Goal: Book appointment/travel/reservation

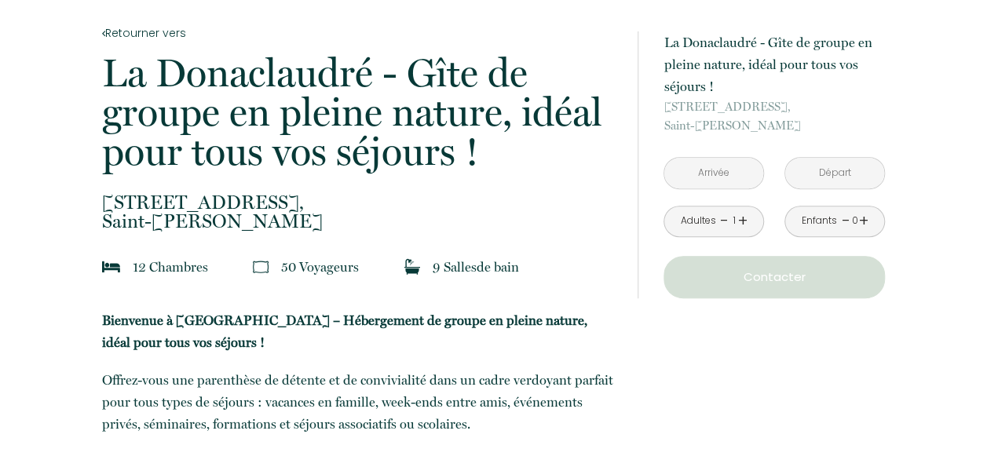
scroll to position [471, 0]
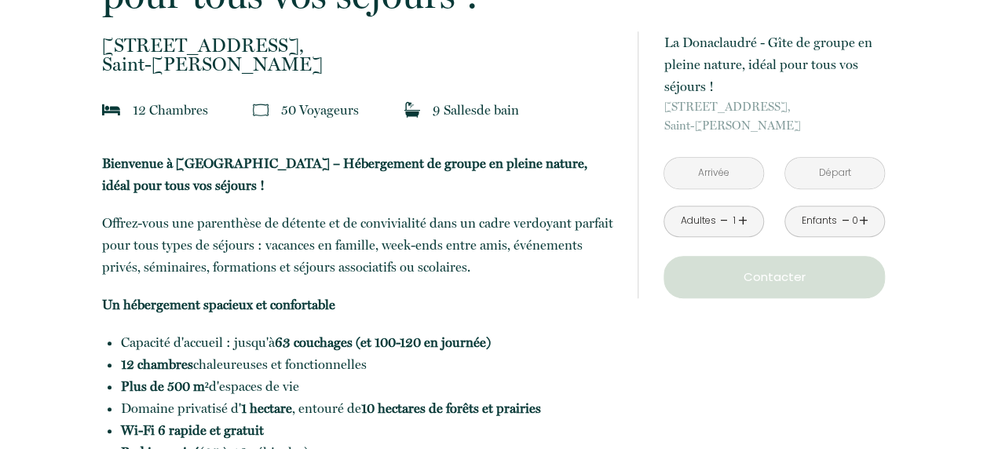
click at [738, 214] on link "+" at bounding box center [742, 221] width 9 height 24
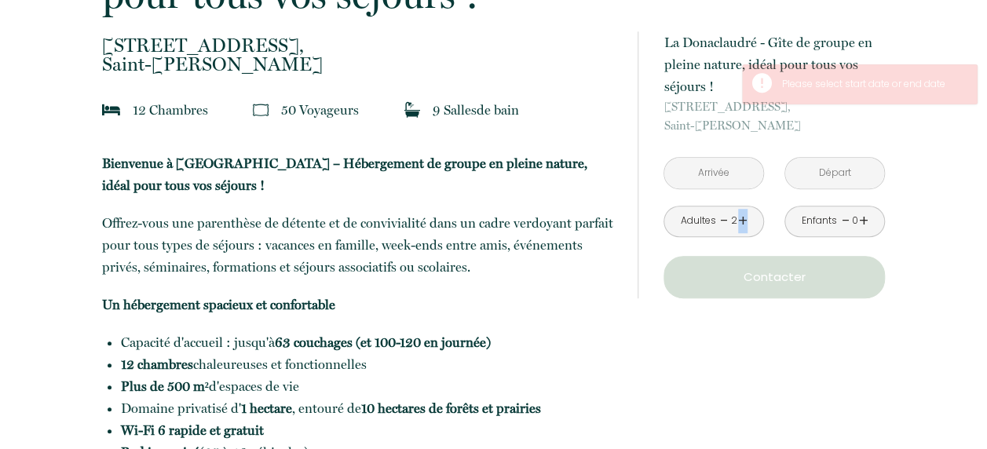
click at [738, 214] on link "+" at bounding box center [742, 221] width 9 height 24
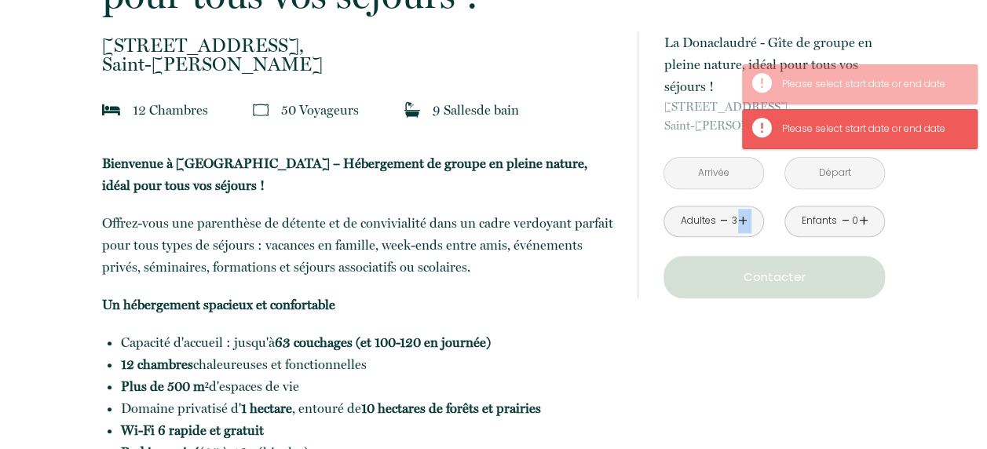
click at [738, 214] on link "+" at bounding box center [742, 221] width 9 height 24
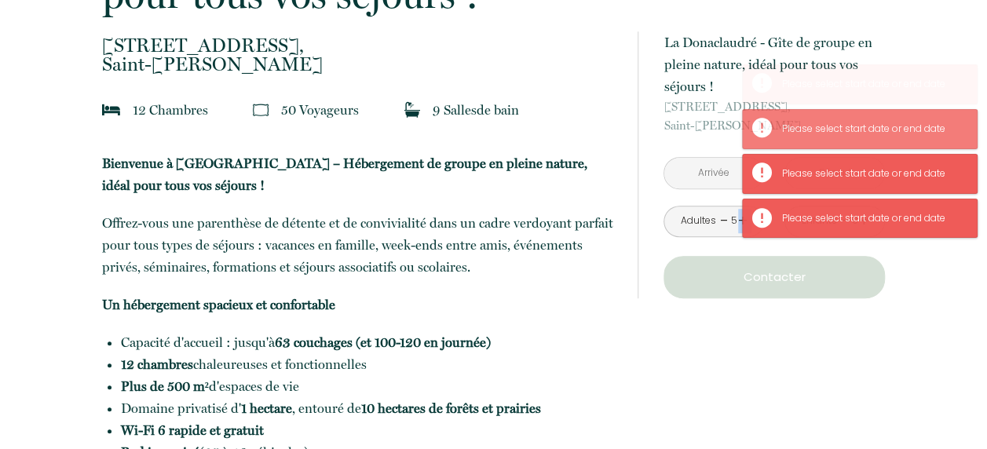
click at [738, 214] on link "+" at bounding box center [742, 221] width 9 height 24
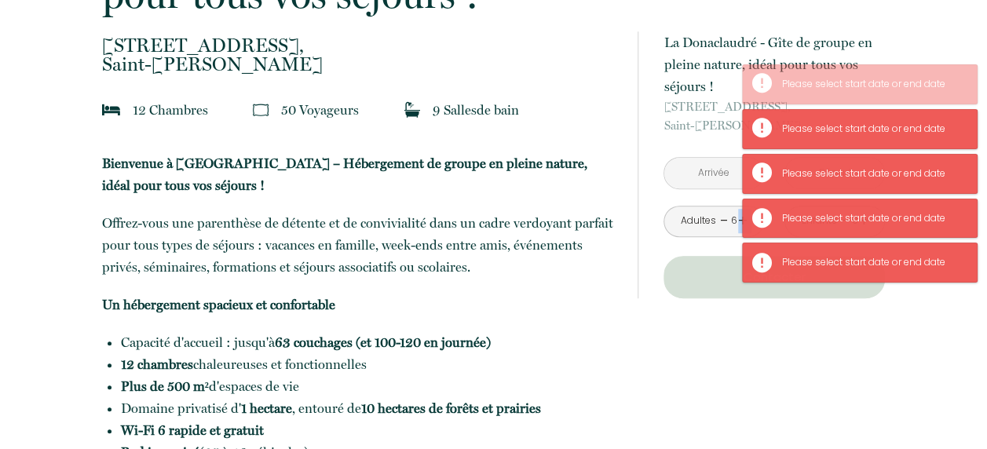
click at [738, 214] on link "+" at bounding box center [742, 221] width 9 height 24
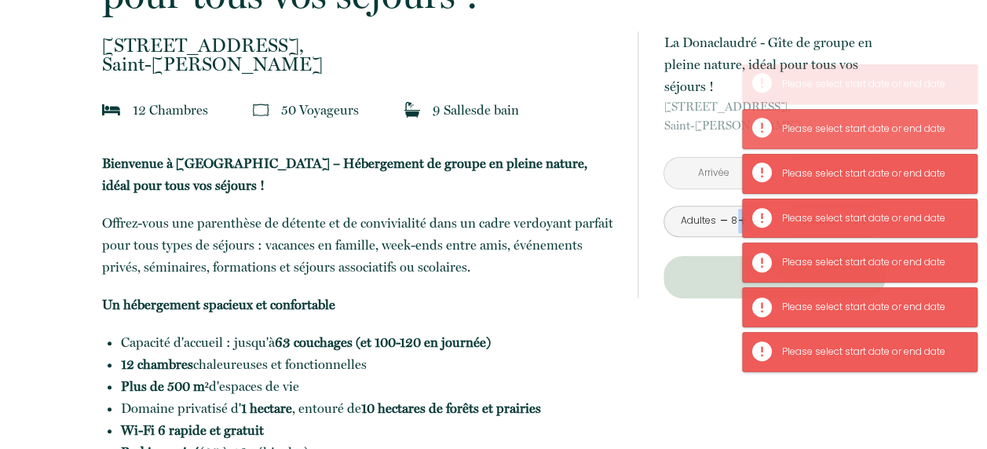
click at [738, 214] on link "+" at bounding box center [742, 221] width 9 height 24
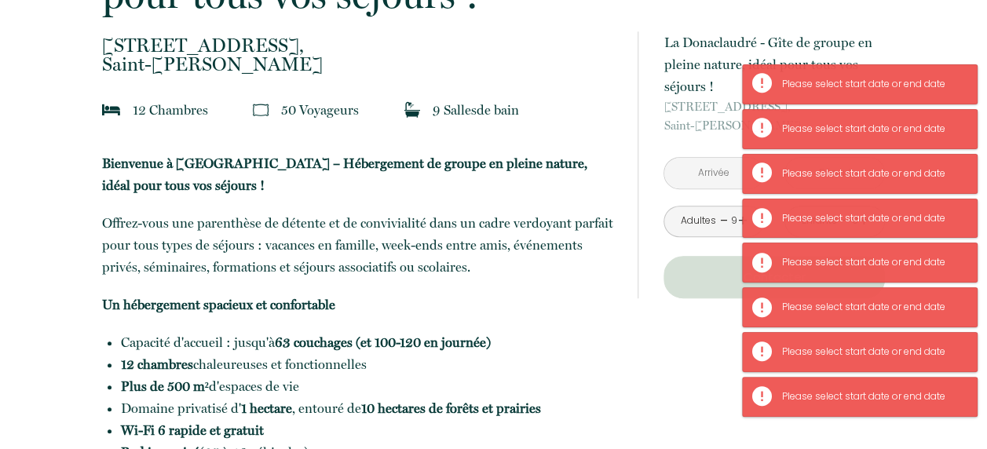
click at [705, 175] on input "text" at bounding box center [713, 173] width 99 height 31
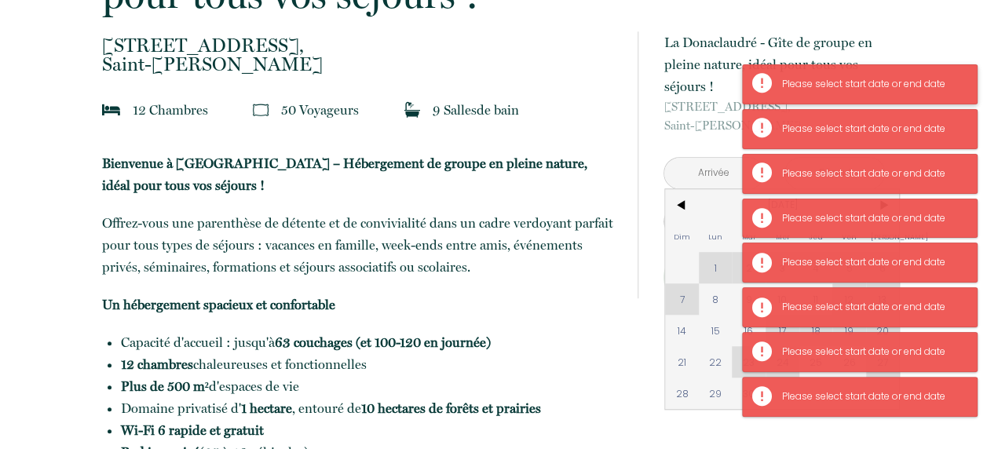
click at [924, 79] on div "Please select start date or end date" at bounding box center [871, 84] width 179 height 15
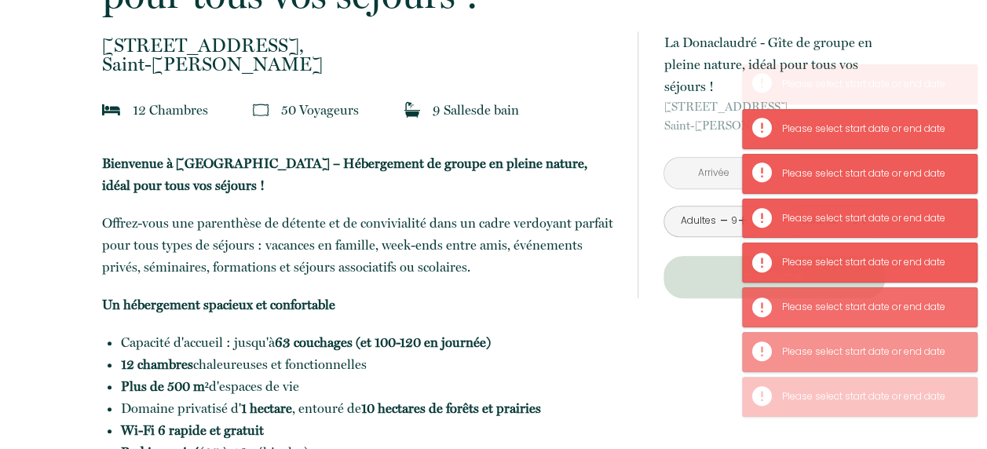
click at [709, 171] on input "text" at bounding box center [713, 173] width 99 height 31
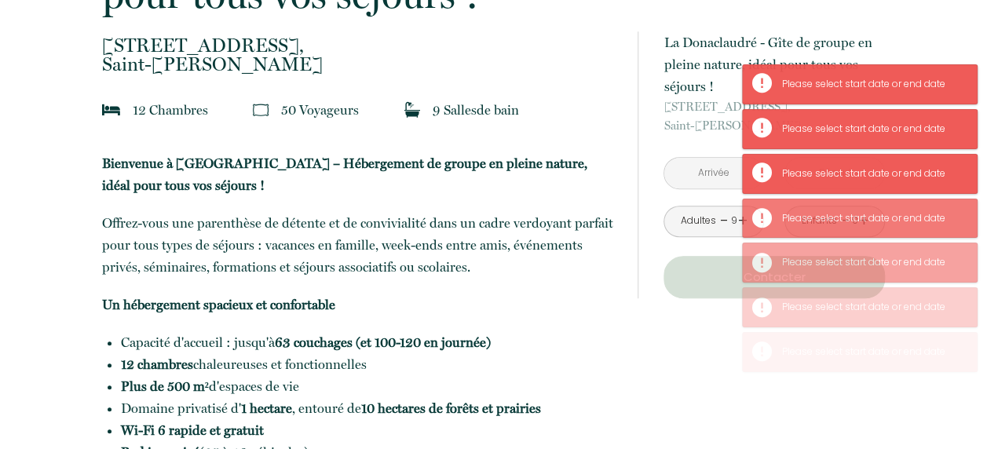
click at [709, 171] on input "text" at bounding box center [713, 173] width 99 height 31
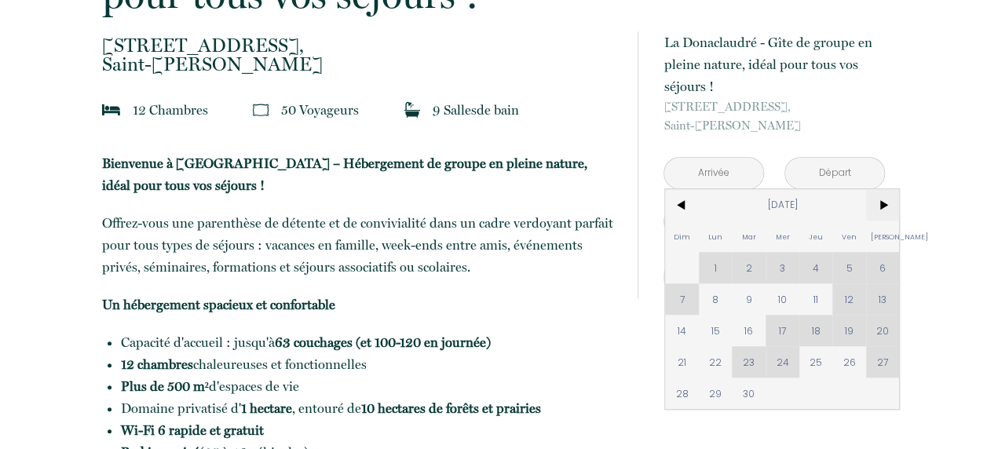
click at [877, 201] on span ">" at bounding box center [883, 204] width 34 height 31
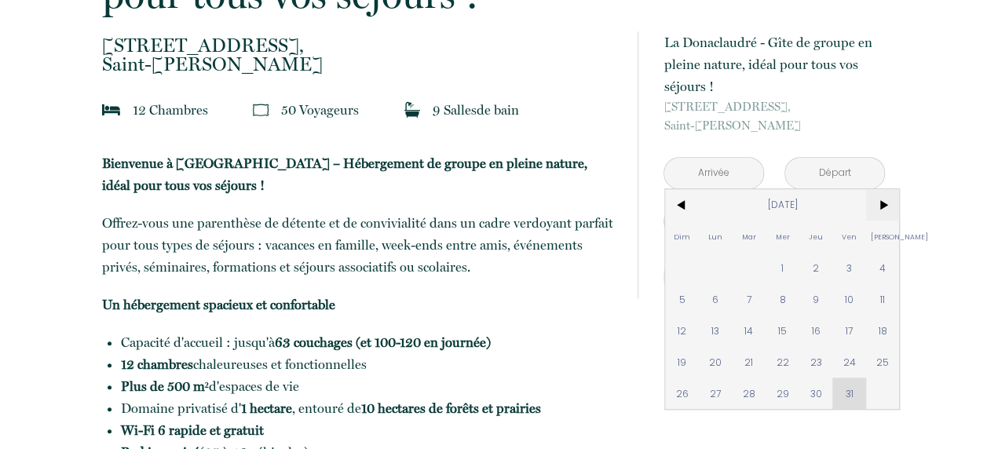
click at [877, 201] on span ">" at bounding box center [883, 204] width 34 height 31
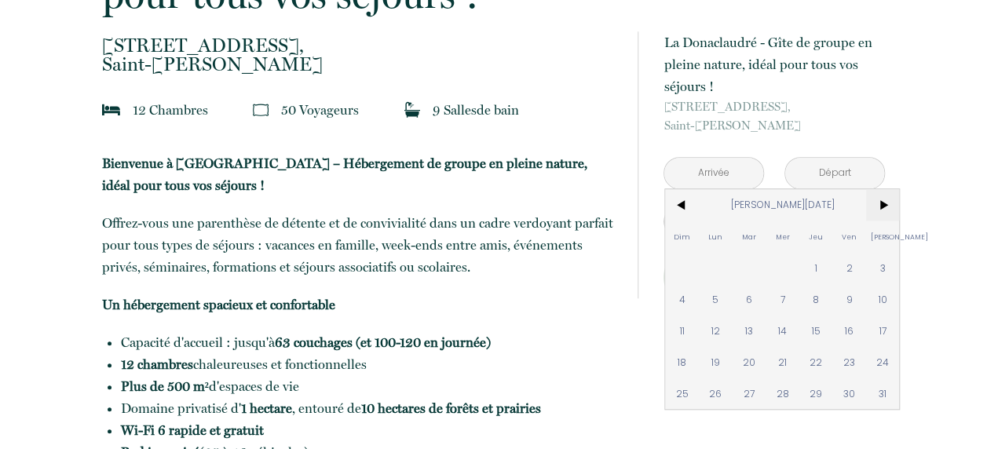
click at [877, 201] on span ">" at bounding box center [883, 204] width 34 height 31
click at [878, 360] on span "27" at bounding box center [883, 361] width 34 height 31
type input "[DATE]"
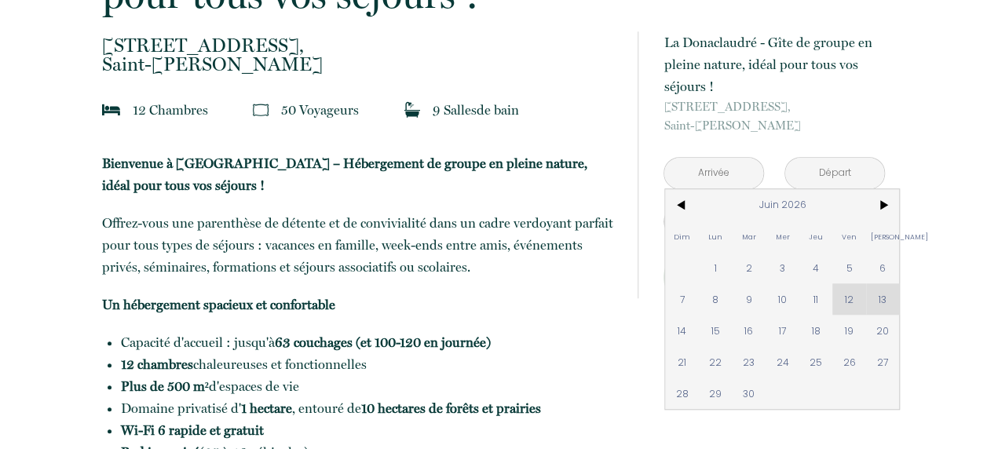
type input "[DATE]"
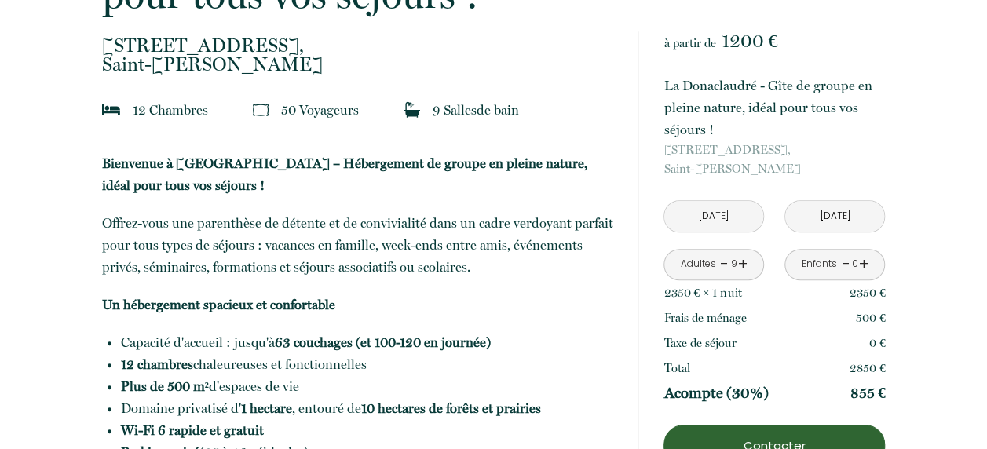
scroll to position [550, 0]
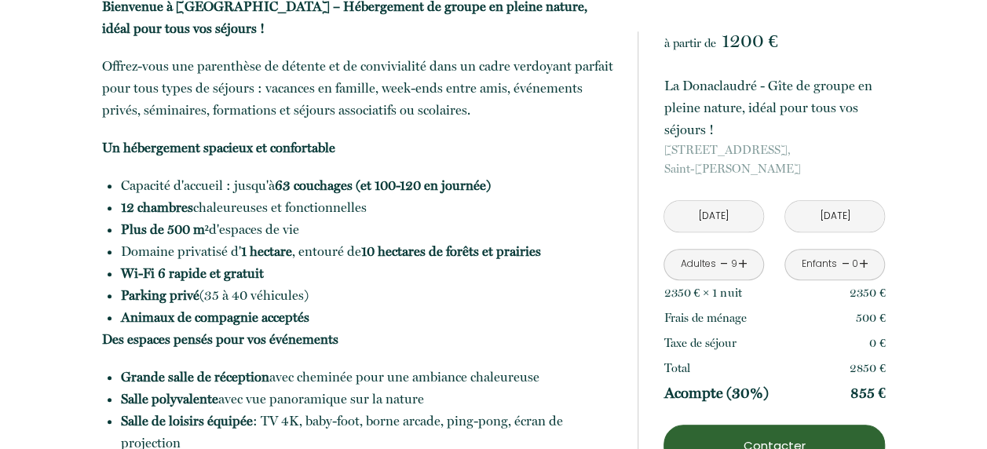
click at [739, 264] on link "+" at bounding box center [742, 264] width 9 height 24
click at [742, 262] on link "+" at bounding box center [742, 264] width 9 height 24
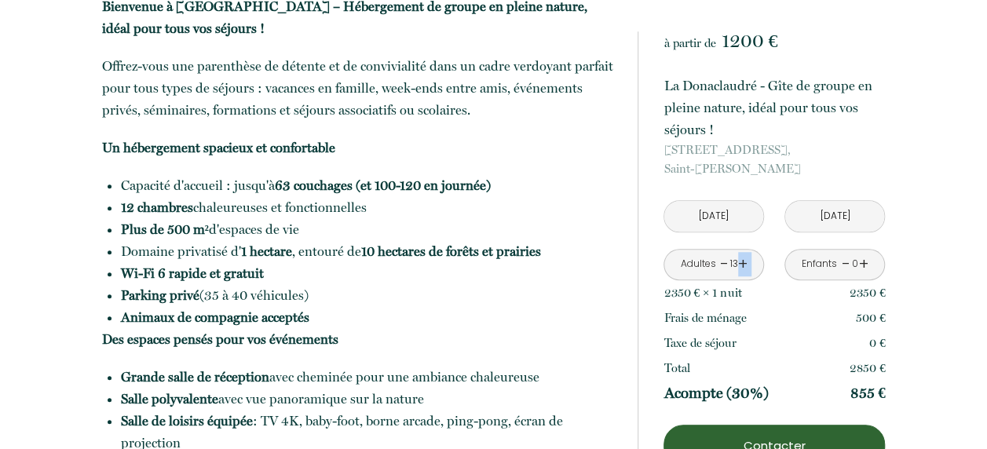
click at [742, 262] on link "+" at bounding box center [742, 264] width 9 height 24
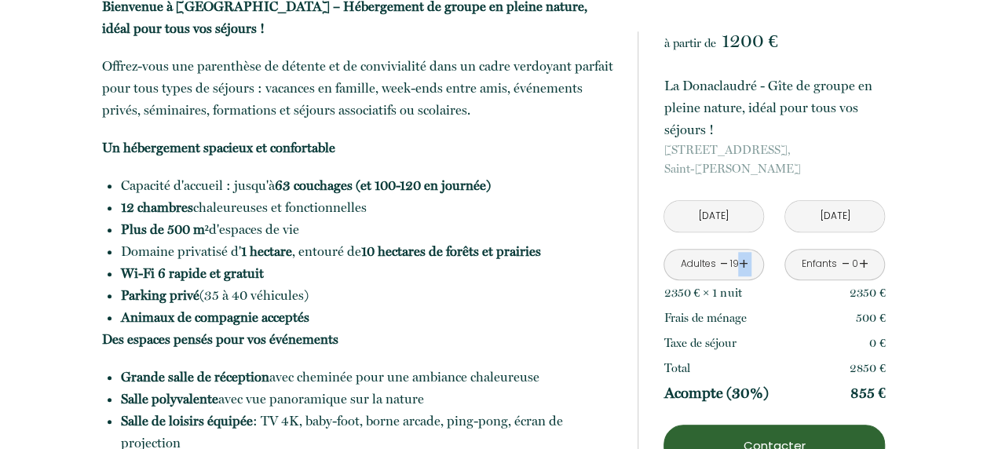
click at [742, 262] on link "+" at bounding box center [742, 264] width 9 height 24
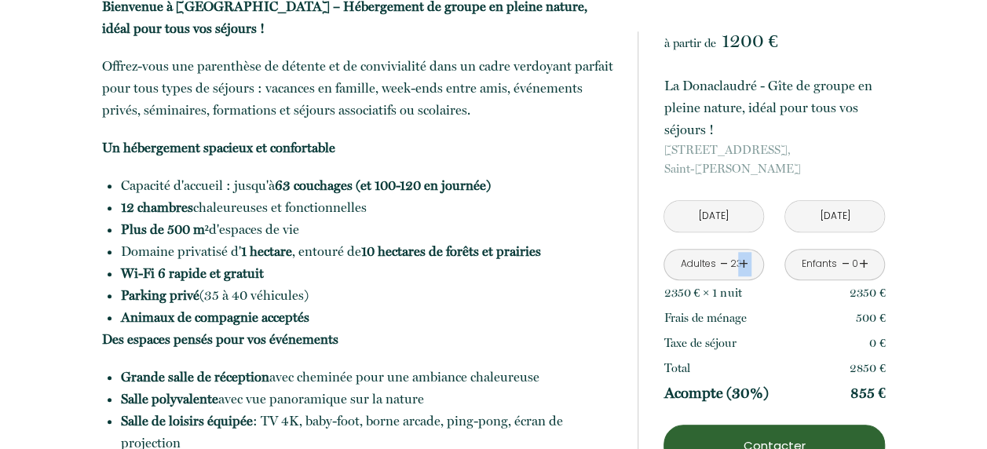
click at [742, 262] on link "+" at bounding box center [742, 264] width 9 height 24
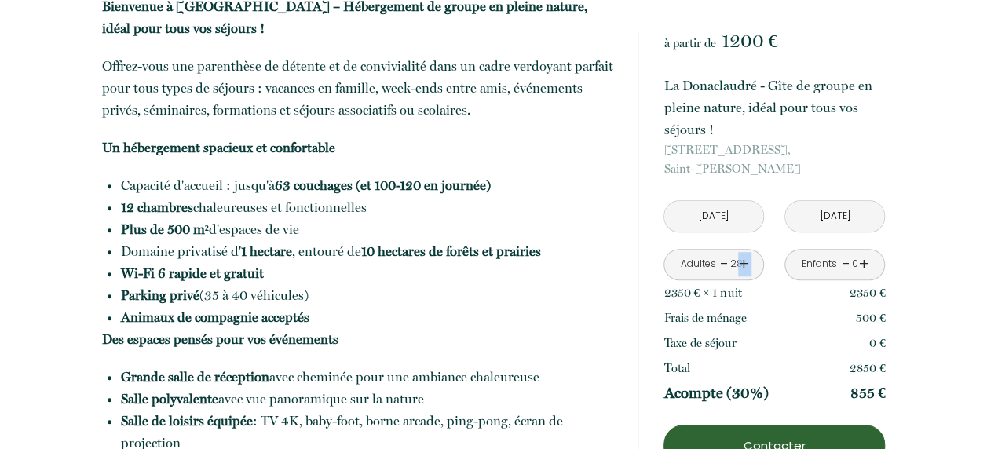
click at [742, 262] on link "+" at bounding box center [742, 264] width 9 height 24
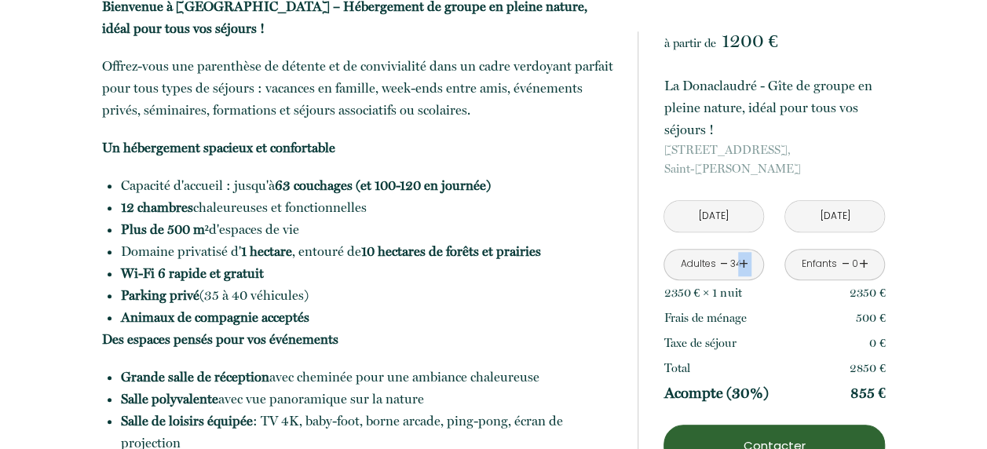
click at [742, 262] on link "+" at bounding box center [742, 264] width 9 height 24
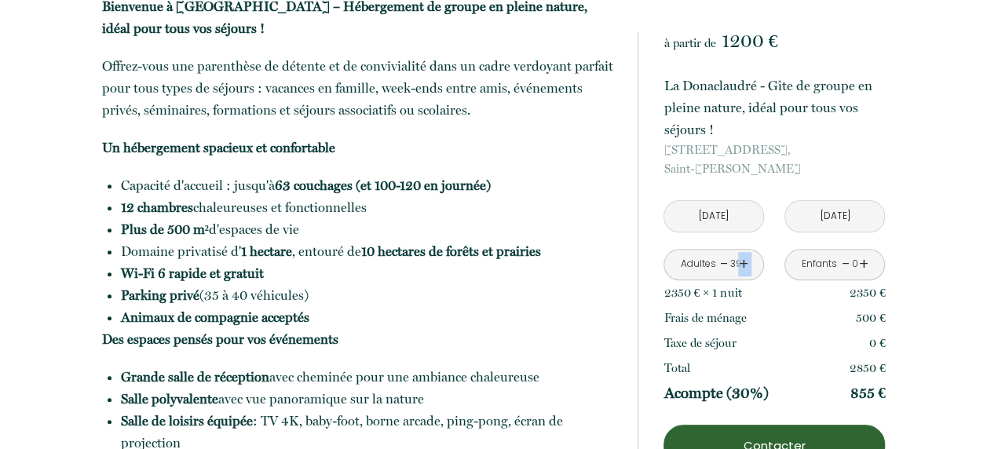
click at [742, 262] on link "+" at bounding box center [742, 264] width 9 height 24
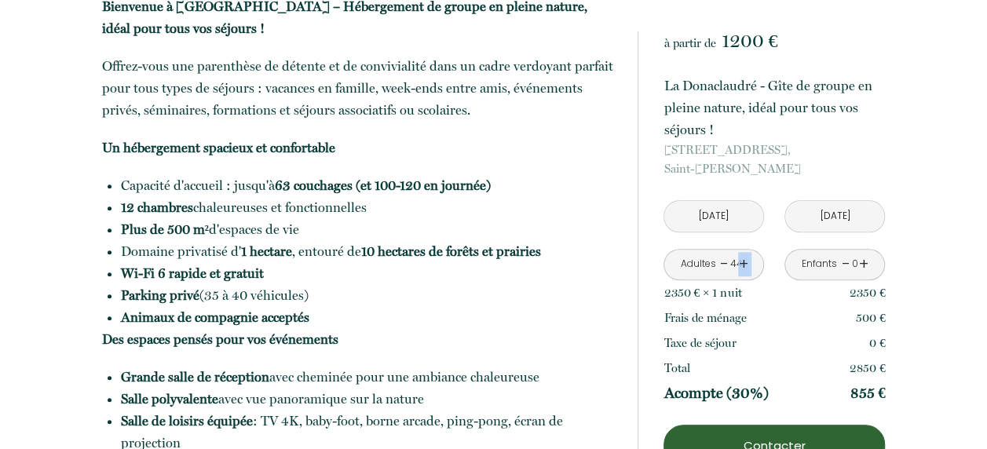
click at [742, 262] on link "+" at bounding box center [742, 264] width 9 height 24
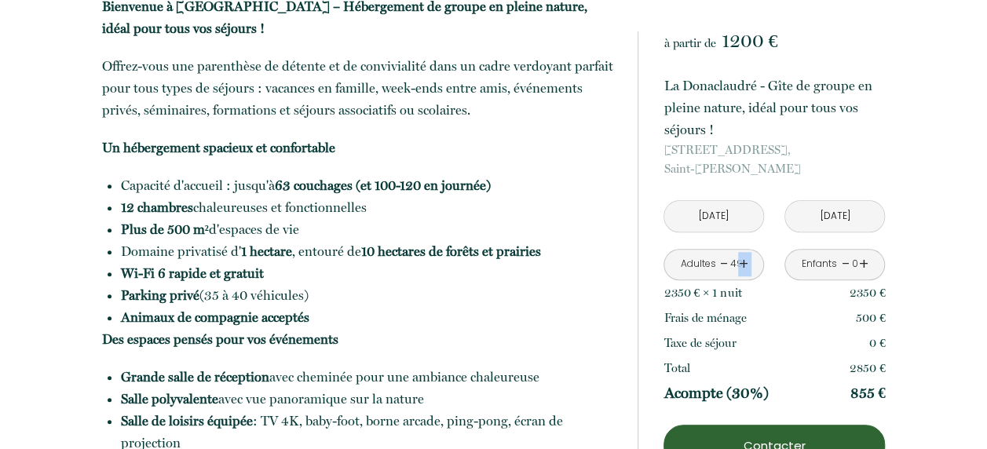
click at [742, 262] on link "+" at bounding box center [742, 264] width 9 height 24
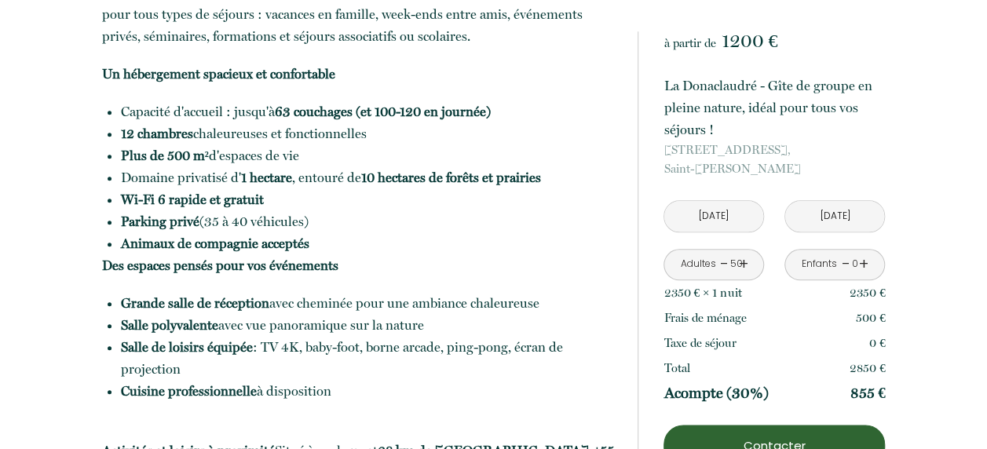
scroll to position [785, 0]
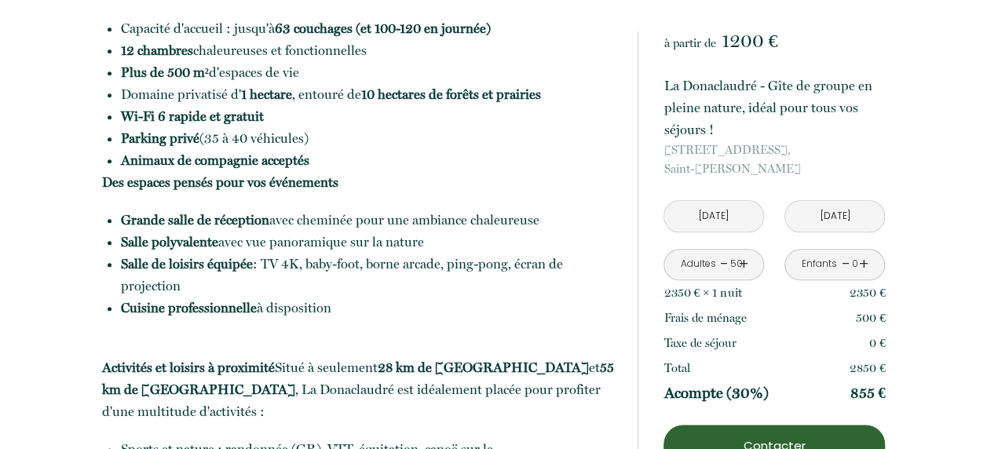
click at [765, 431] on button "Contacter" at bounding box center [774, 446] width 221 height 42
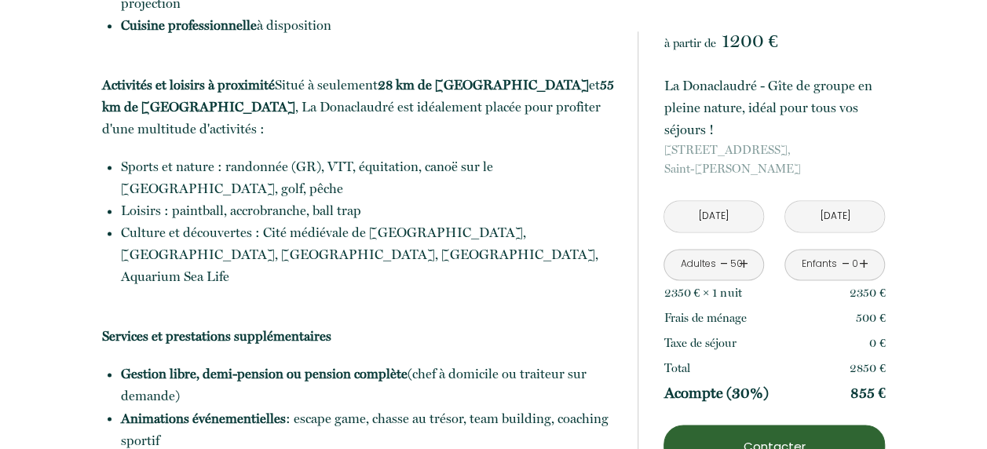
scroll to position [1100, 0]
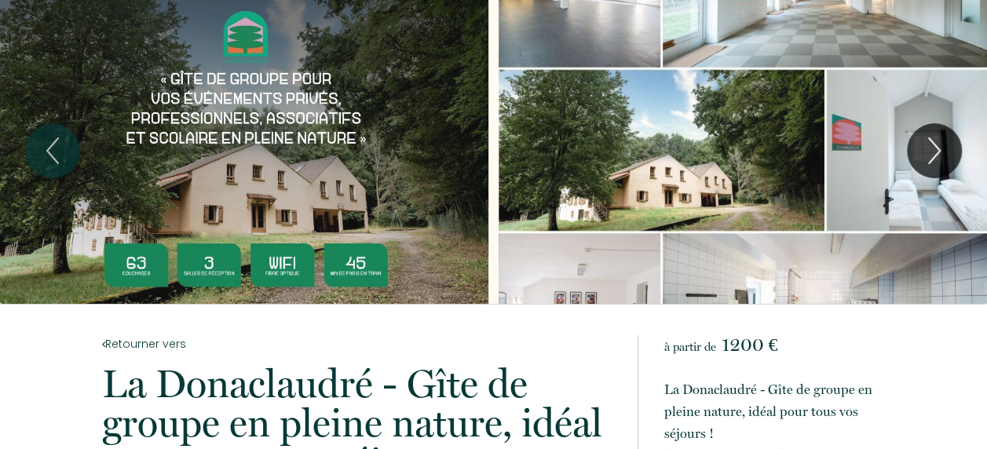
scroll to position [0, 0]
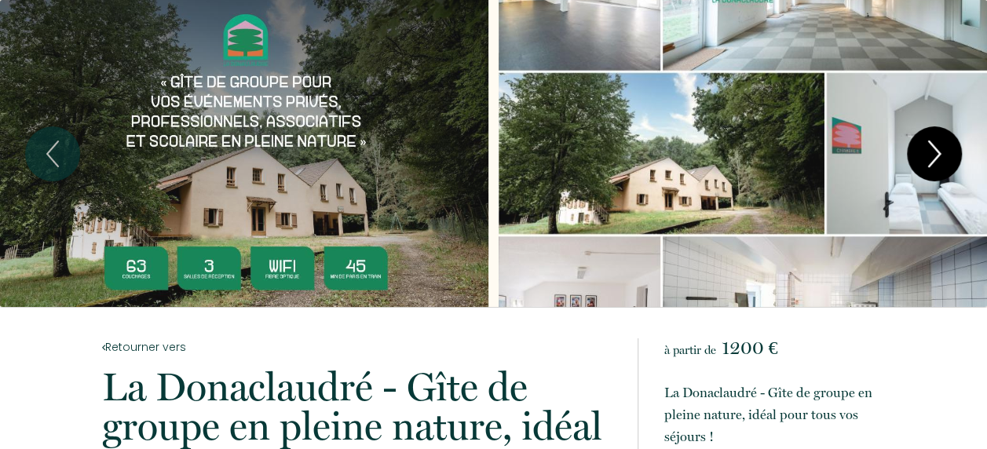
click at [918, 136] on icon "Next" at bounding box center [934, 153] width 33 height 47
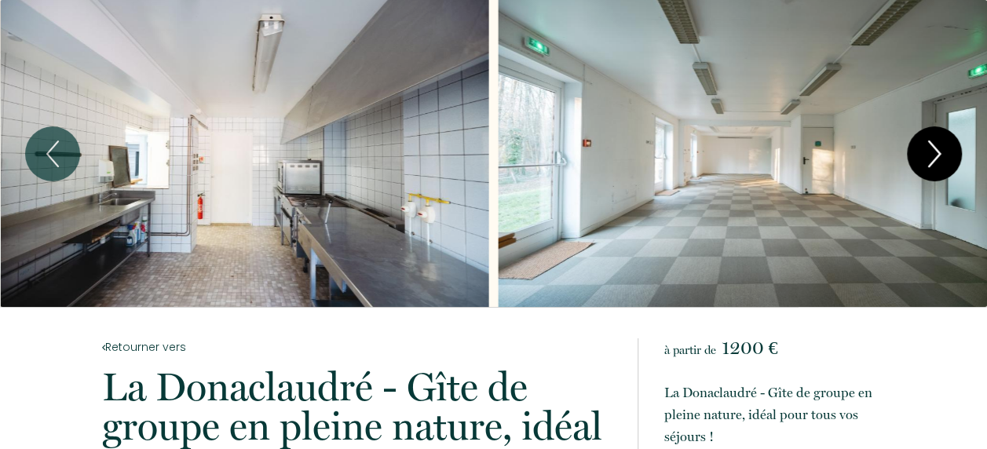
click at [931, 149] on icon "Next" at bounding box center [934, 153] width 33 height 47
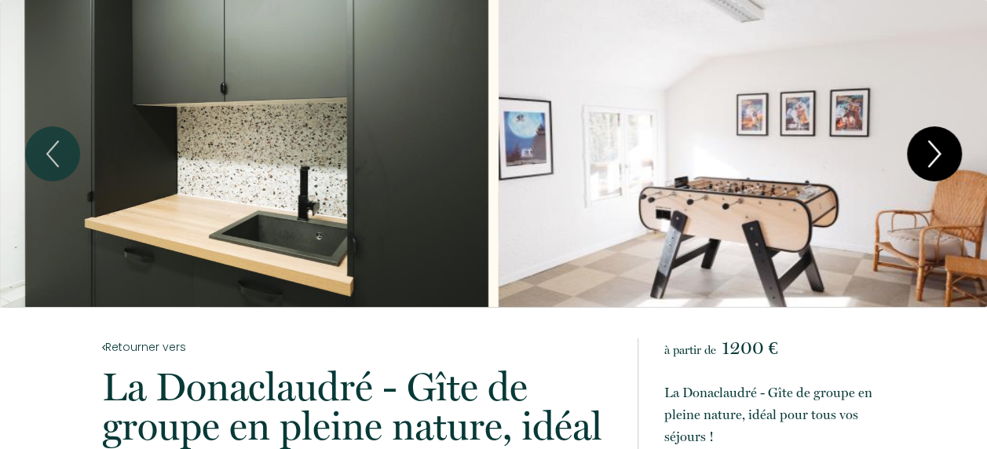
click at [931, 149] on icon "Next" at bounding box center [934, 153] width 33 height 47
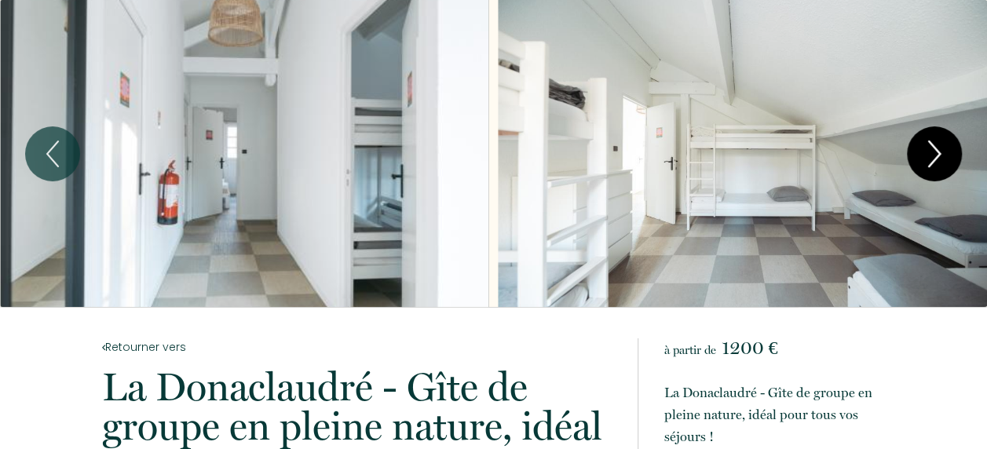
click at [931, 149] on icon "Next" at bounding box center [934, 153] width 33 height 47
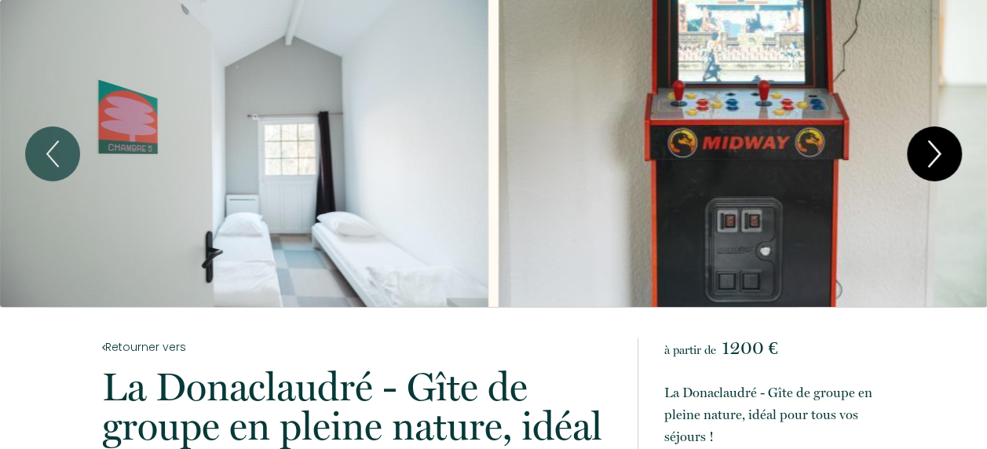
click at [931, 149] on icon "Next" at bounding box center [934, 153] width 33 height 47
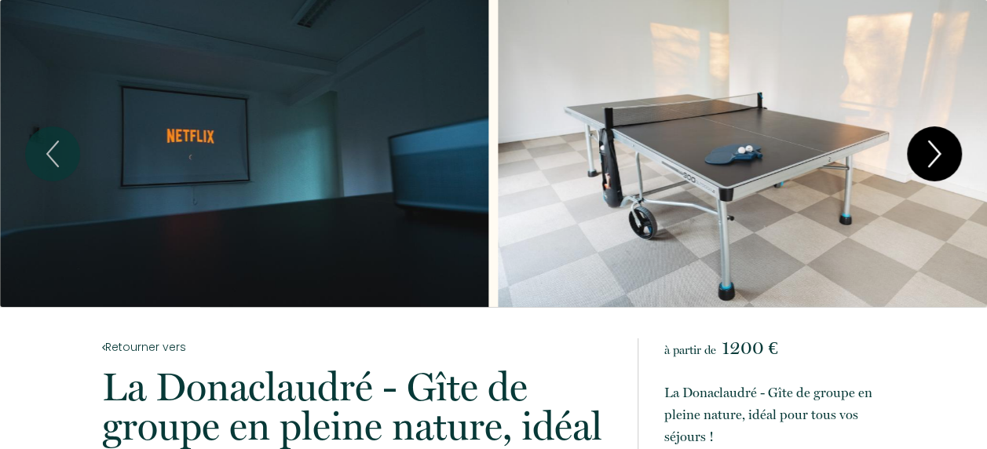
click at [931, 149] on icon "Next" at bounding box center [934, 153] width 33 height 47
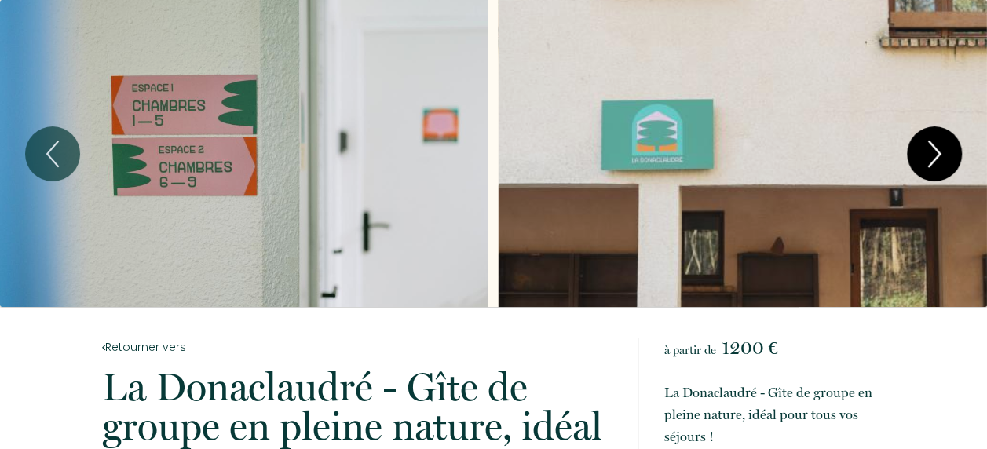
click at [931, 149] on icon "Next" at bounding box center [934, 153] width 33 height 47
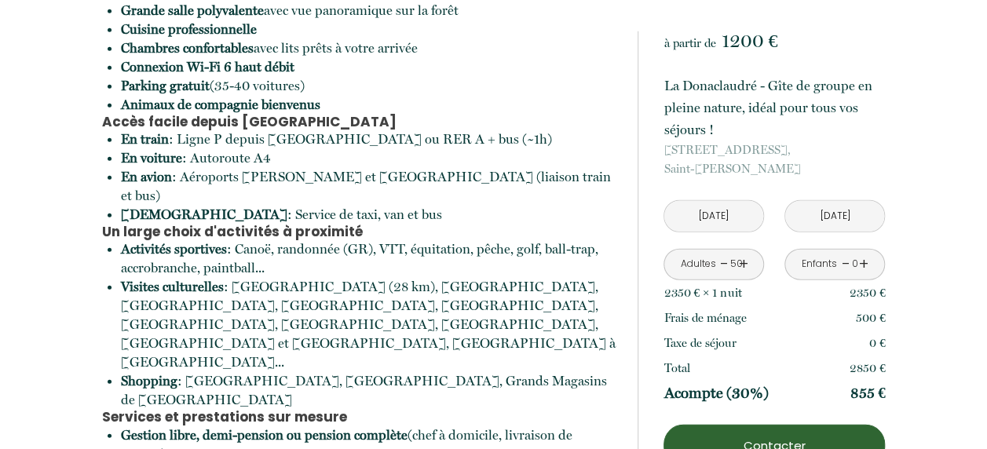
scroll to position [5105, 0]
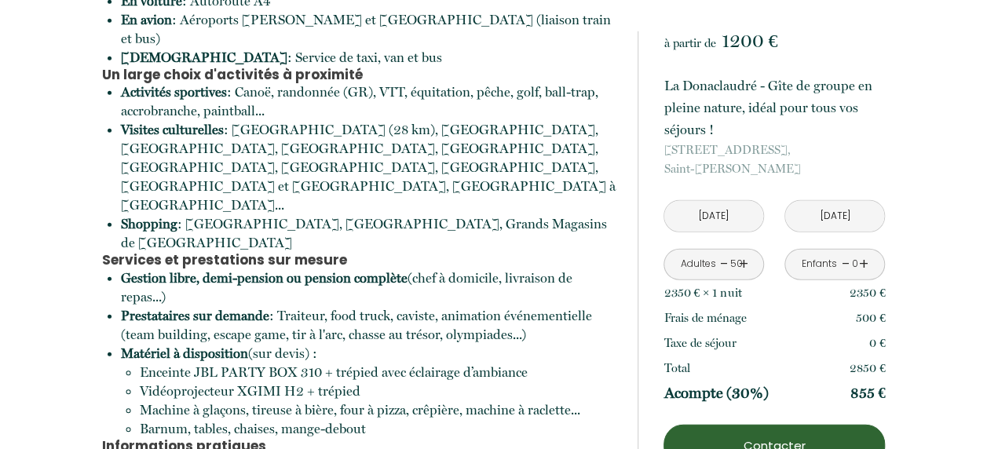
drag, startPoint x: 377, startPoint y: 345, endPoint x: 335, endPoint y: 222, distance: 129.7
click at [313, 181] on p "Bienvenue à [GEOGRAPHIC_DATA], un refuge nature en [GEOGRAPHIC_DATA] Nichée au …" at bounding box center [359, 98] width 515 height 1083
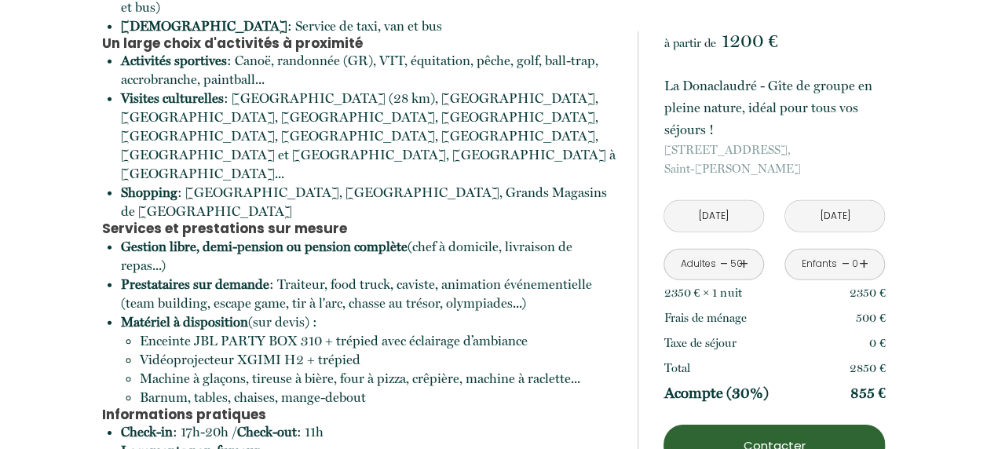
scroll to position [5154, 0]
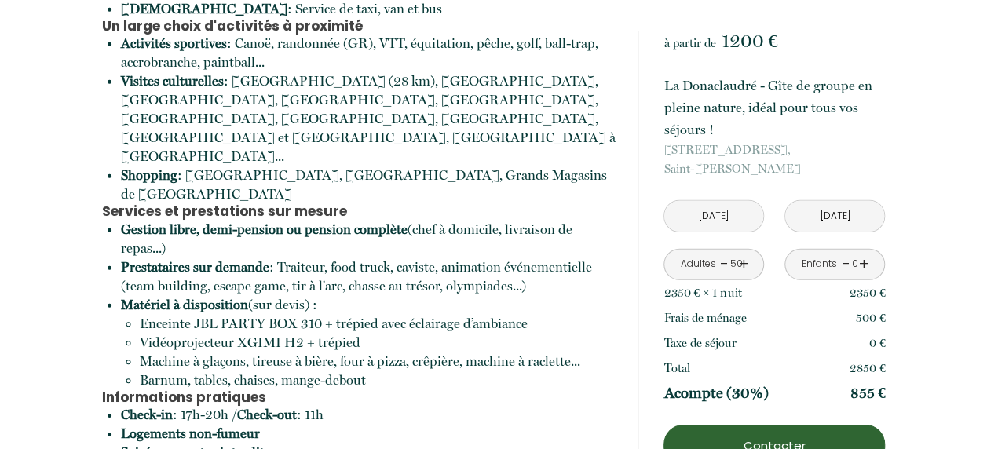
drag, startPoint x: 265, startPoint y: 346, endPoint x: 257, endPoint y: 347, distance: 8.0
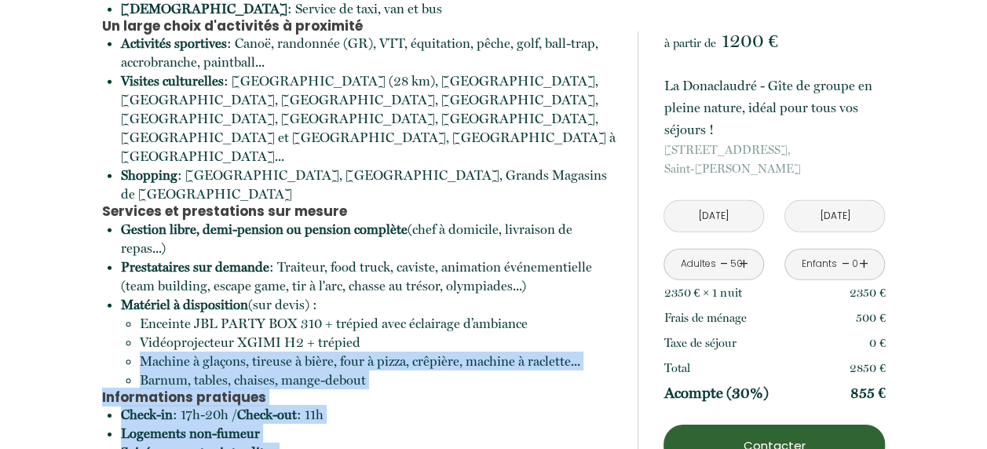
drag, startPoint x: 257, startPoint y: 347, endPoint x: 51, endPoint y: 150, distance: 285.0
click at [385, 443] on li "Soirées payantes interdites" at bounding box center [369, 452] width 496 height 19
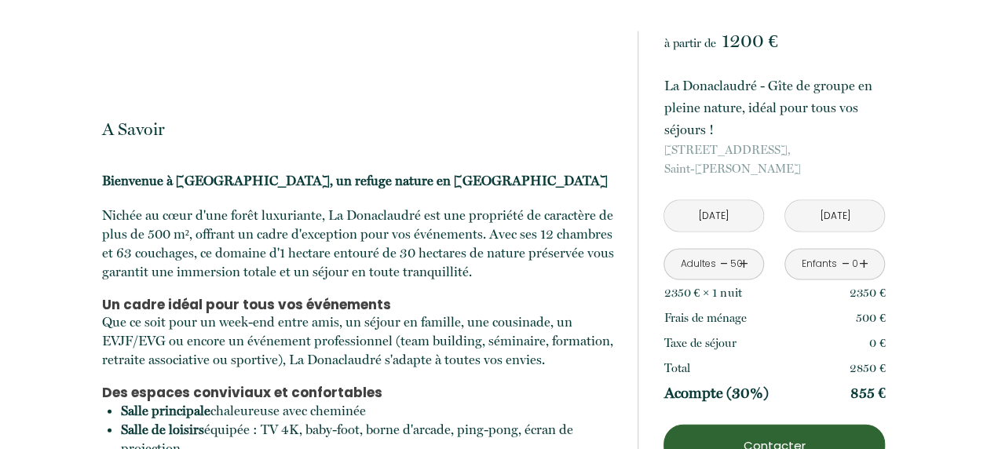
scroll to position [4447, 0]
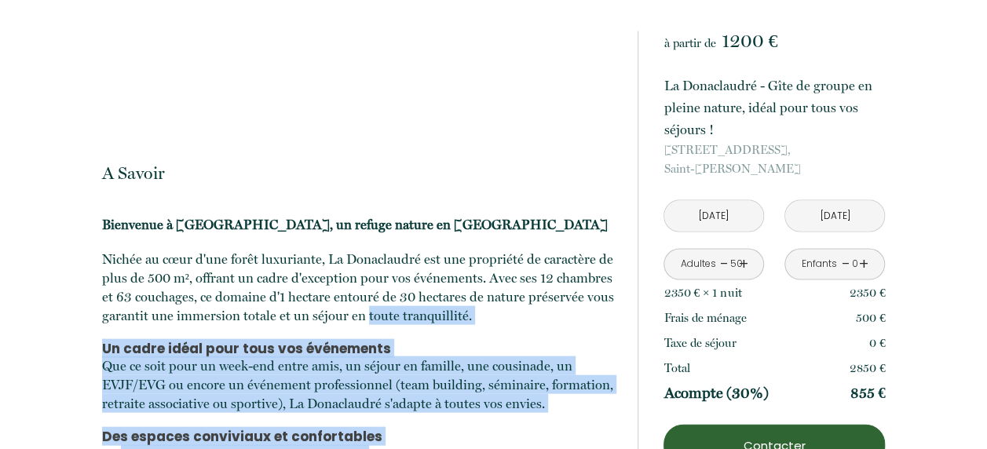
drag, startPoint x: 366, startPoint y: 180, endPoint x: 606, endPoint y: 344, distance: 291.0
click at [309, 357] on p "Que ce soit pour un week-end entre amis, un séjour en famille, une cousinade, u…" at bounding box center [359, 385] width 515 height 57
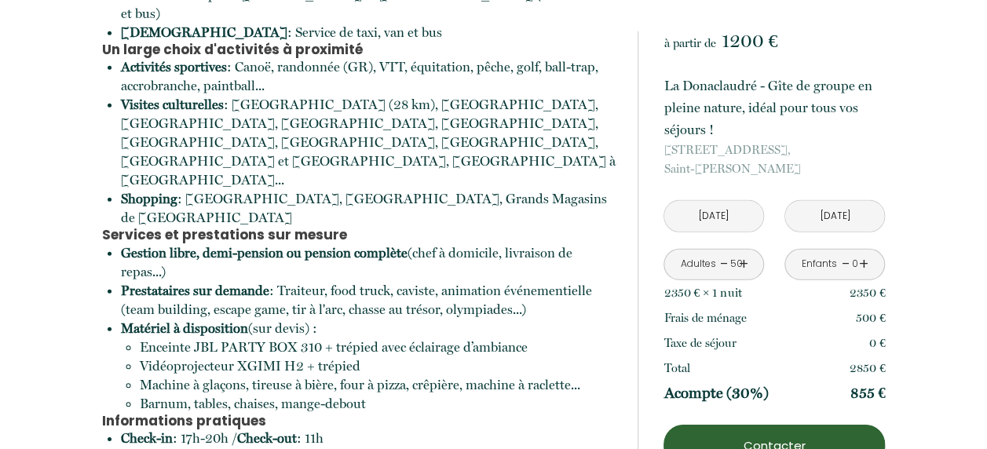
scroll to position [5154, 0]
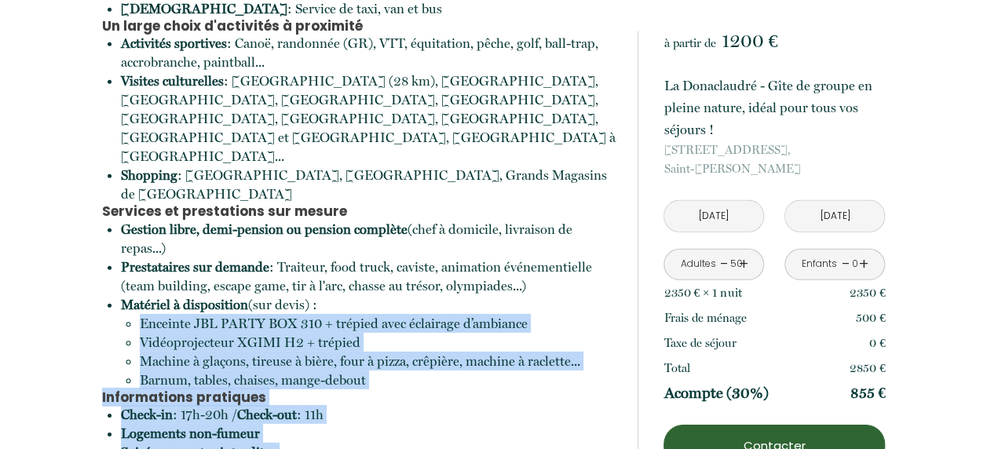
drag, startPoint x: 275, startPoint y: 362, endPoint x: 44, endPoint y: 108, distance: 343.0
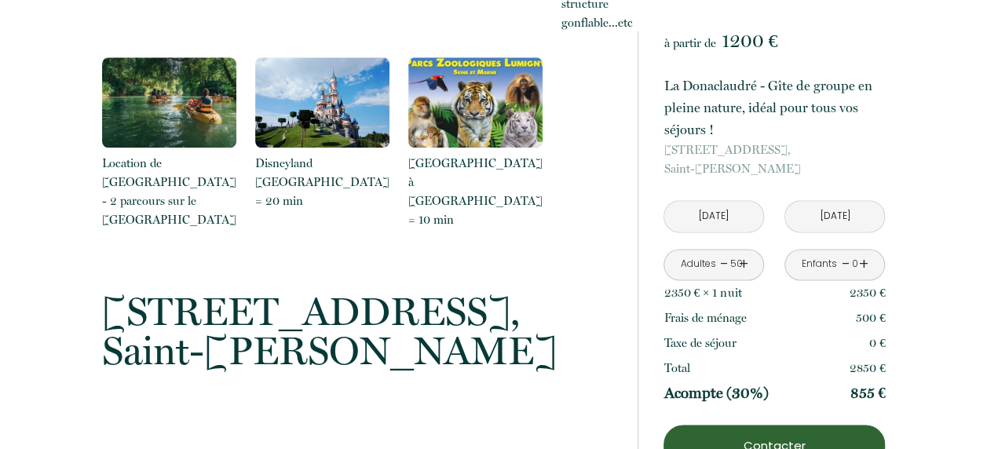
scroll to position [3897, 0]
